Goal: Task Accomplishment & Management: Complete application form

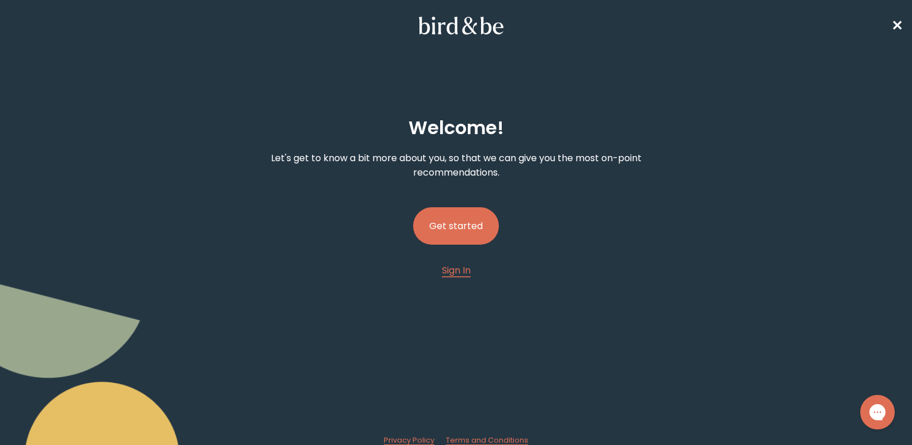
click at [461, 226] on button "Get started" at bounding box center [456, 225] width 86 height 37
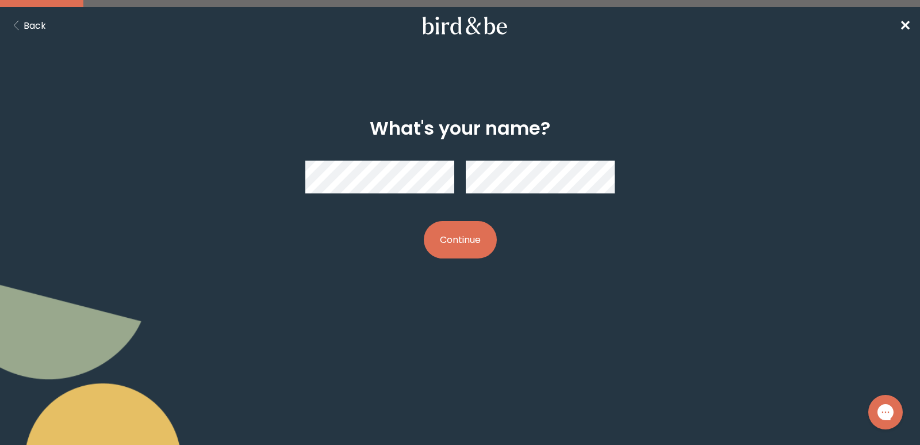
click at [460, 238] on button "Continue" at bounding box center [460, 239] width 73 height 37
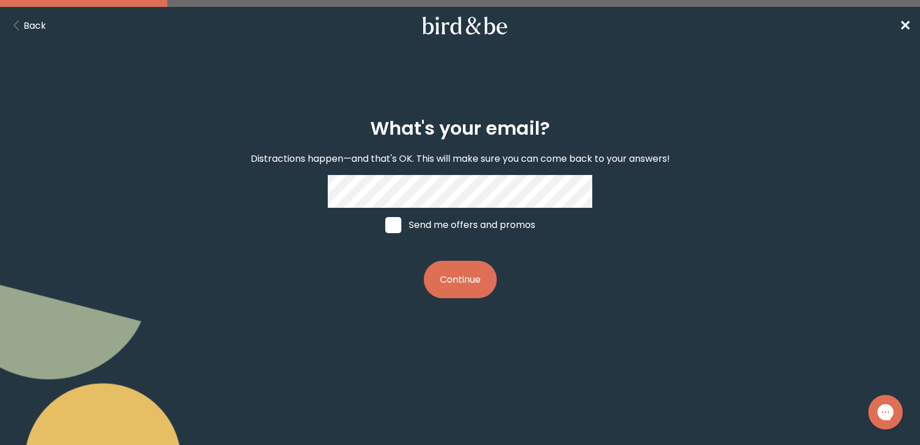
click at [466, 280] on button "Continue" at bounding box center [460, 279] width 73 height 37
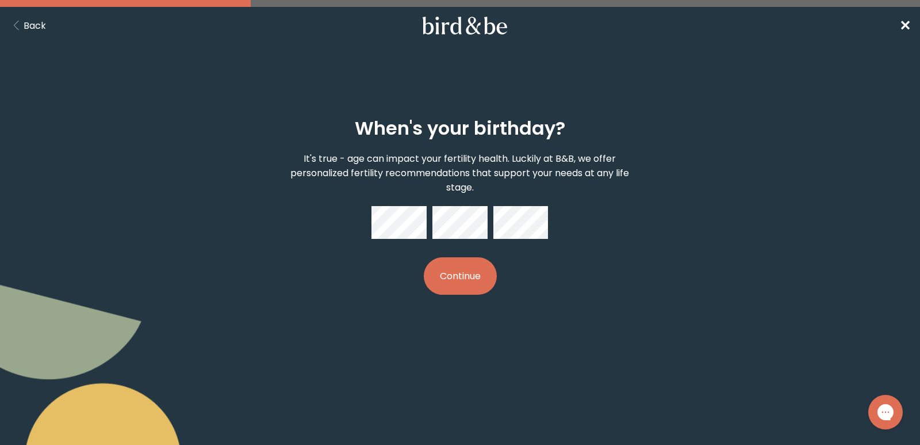
click at [475, 274] on button "Continue" at bounding box center [460, 275] width 73 height 37
click at [438, 311] on div "When's your birthday? It's true - age can impact your fertility health. Luckily…" at bounding box center [460, 206] width 442 height 214
click at [463, 275] on button "Continue" at bounding box center [460, 275] width 73 height 37
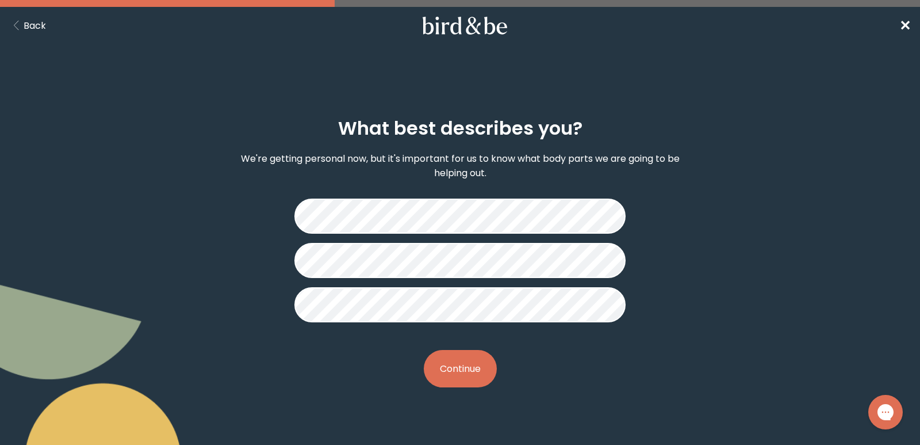
click at [458, 365] on button "Continue" at bounding box center [460, 368] width 73 height 37
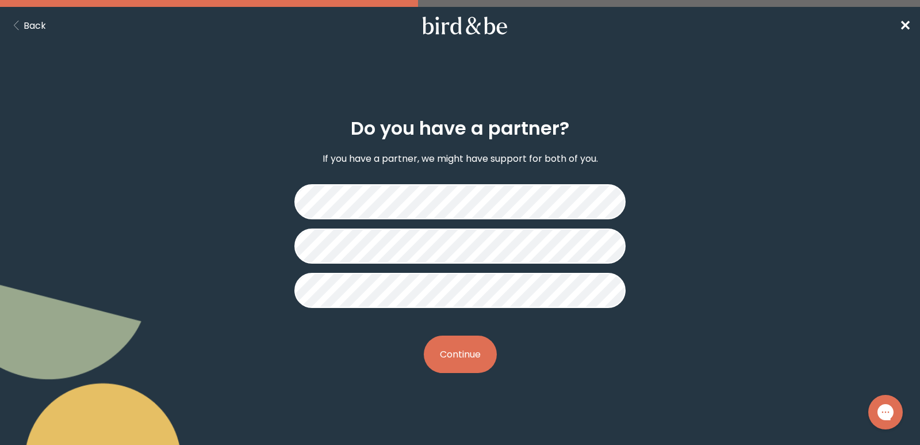
click at [465, 354] on button "Continue" at bounding box center [460, 353] width 73 height 37
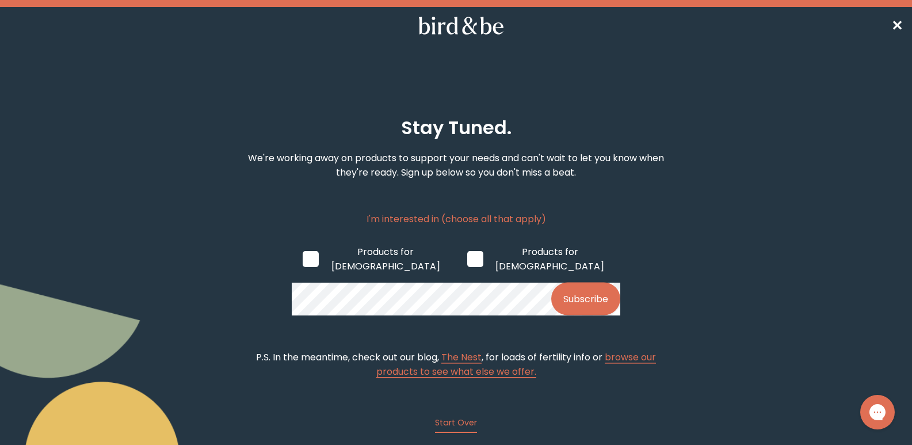
click at [309, 253] on span at bounding box center [311, 259] width 16 height 16
click at [303, 258] on input "Products for [DEMOGRAPHIC_DATA]" at bounding box center [302, 258] width 1 height 1
checkbox input "true"
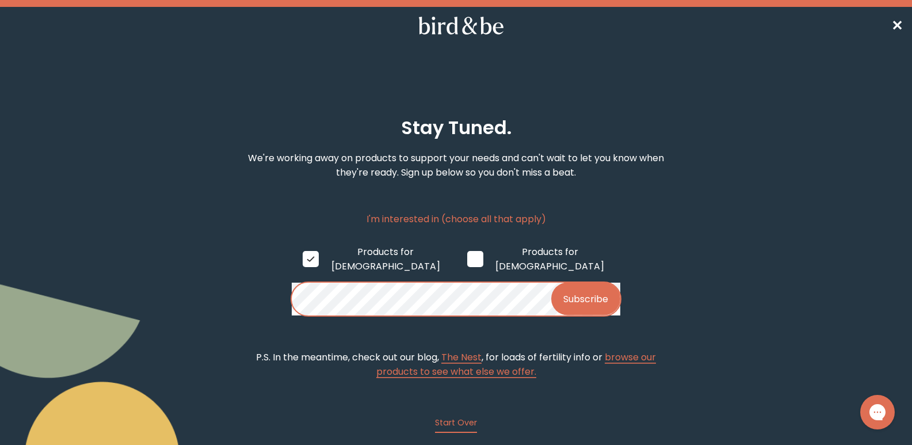
click at [588, 286] on button "Subscribe" at bounding box center [585, 298] width 69 height 33
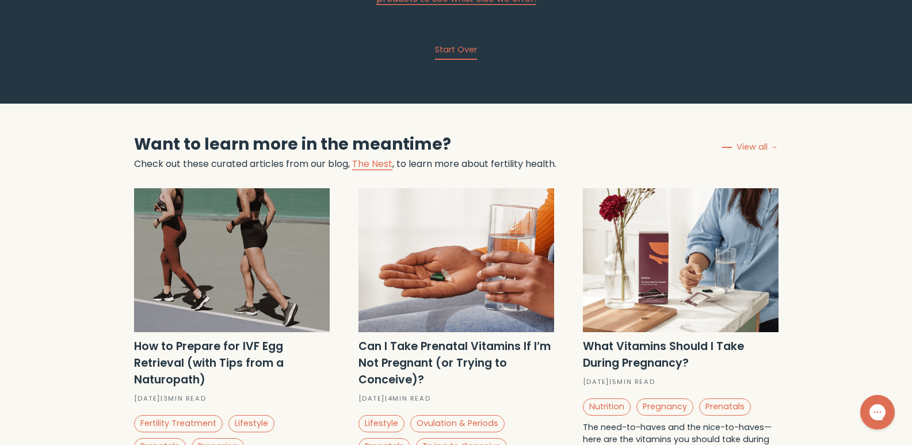
scroll to position [381, 0]
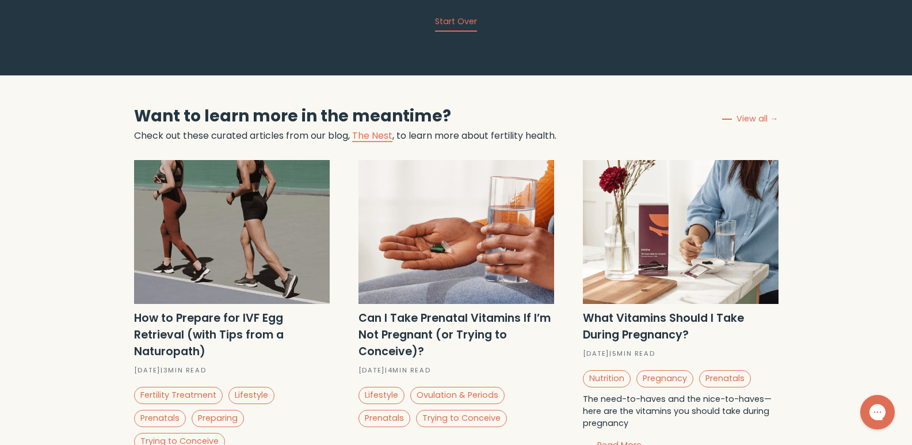
click at [270, 168] on img at bounding box center [232, 232] width 196 height 144
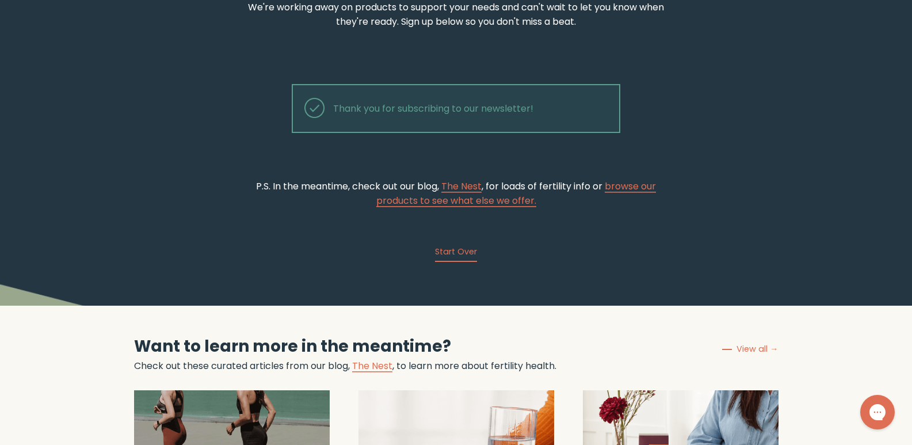
scroll to position [208, 0]
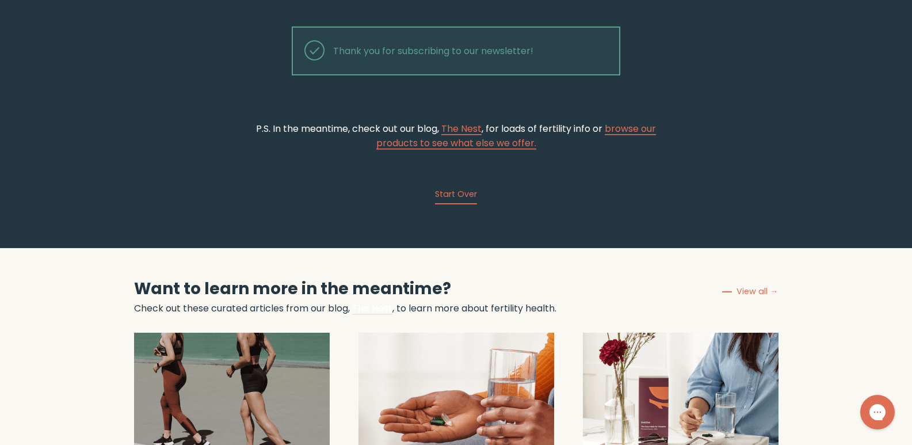
click at [378, 309] on span "The Nest" at bounding box center [372, 307] width 40 height 13
